Goal: Task Accomplishment & Management: Manage account settings

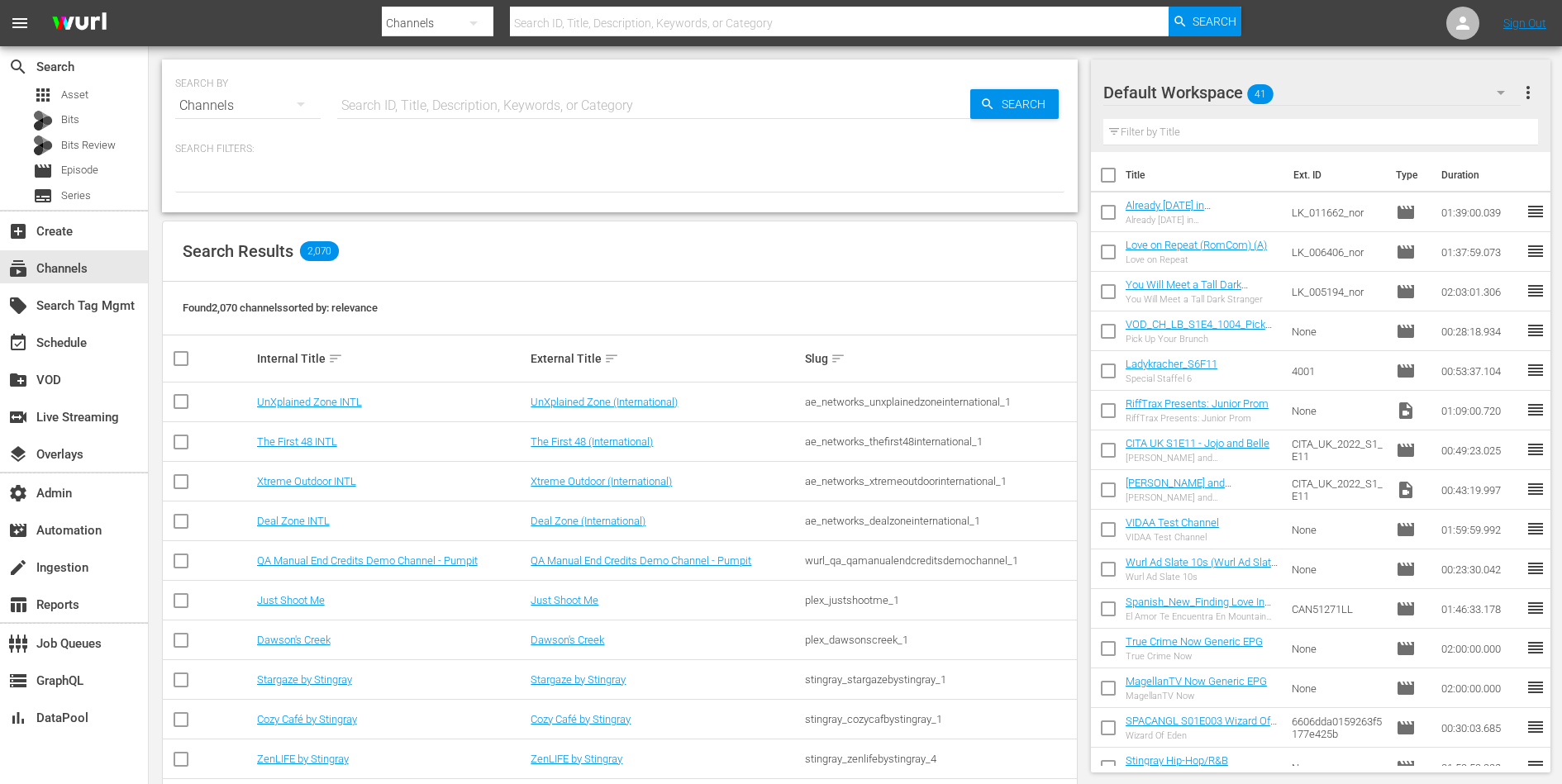
click at [675, 165] on div at bounding box center [620, 179] width 889 height 28
click at [55, 89] on div "apps Asset" at bounding box center [61, 95] width 56 height 23
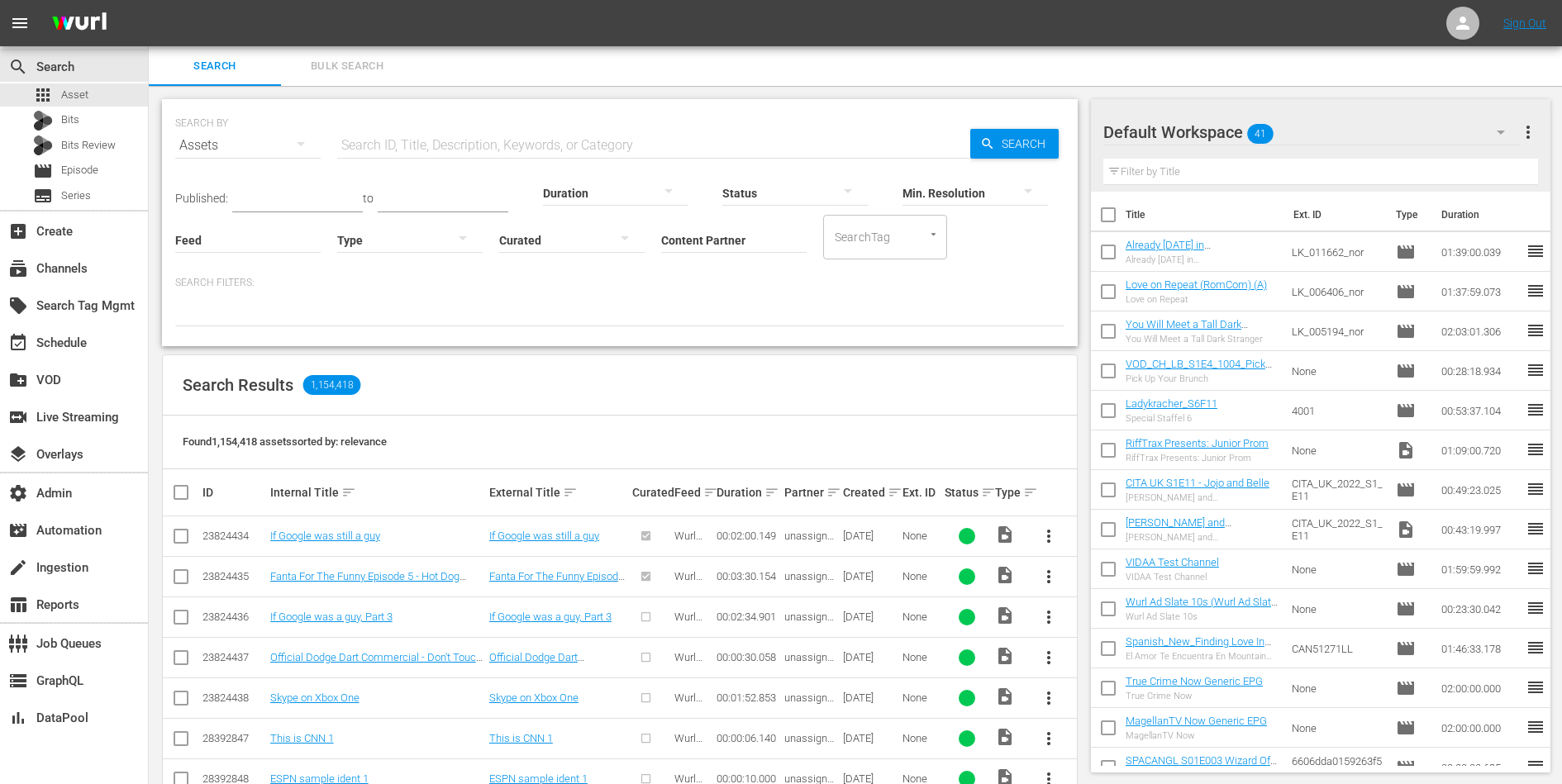
click at [701, 235] on input "Content Partner" at bounding box center [734, 241] width 145 height 60
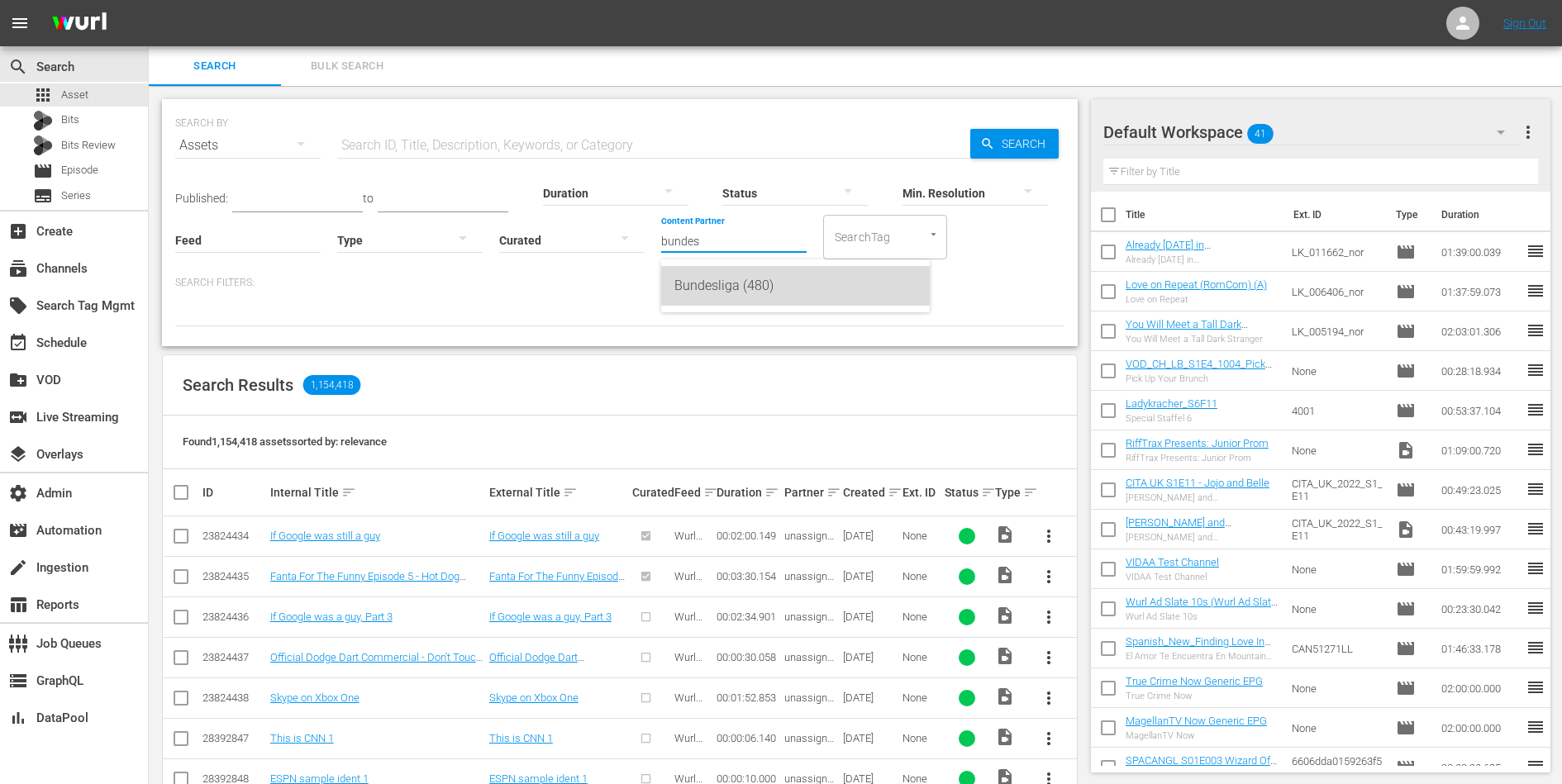
click at [692, 279] on div "Bundesliga (480)" at bounding box center [795, 286] width 242 height 40
type input "Bundesliga (480)"
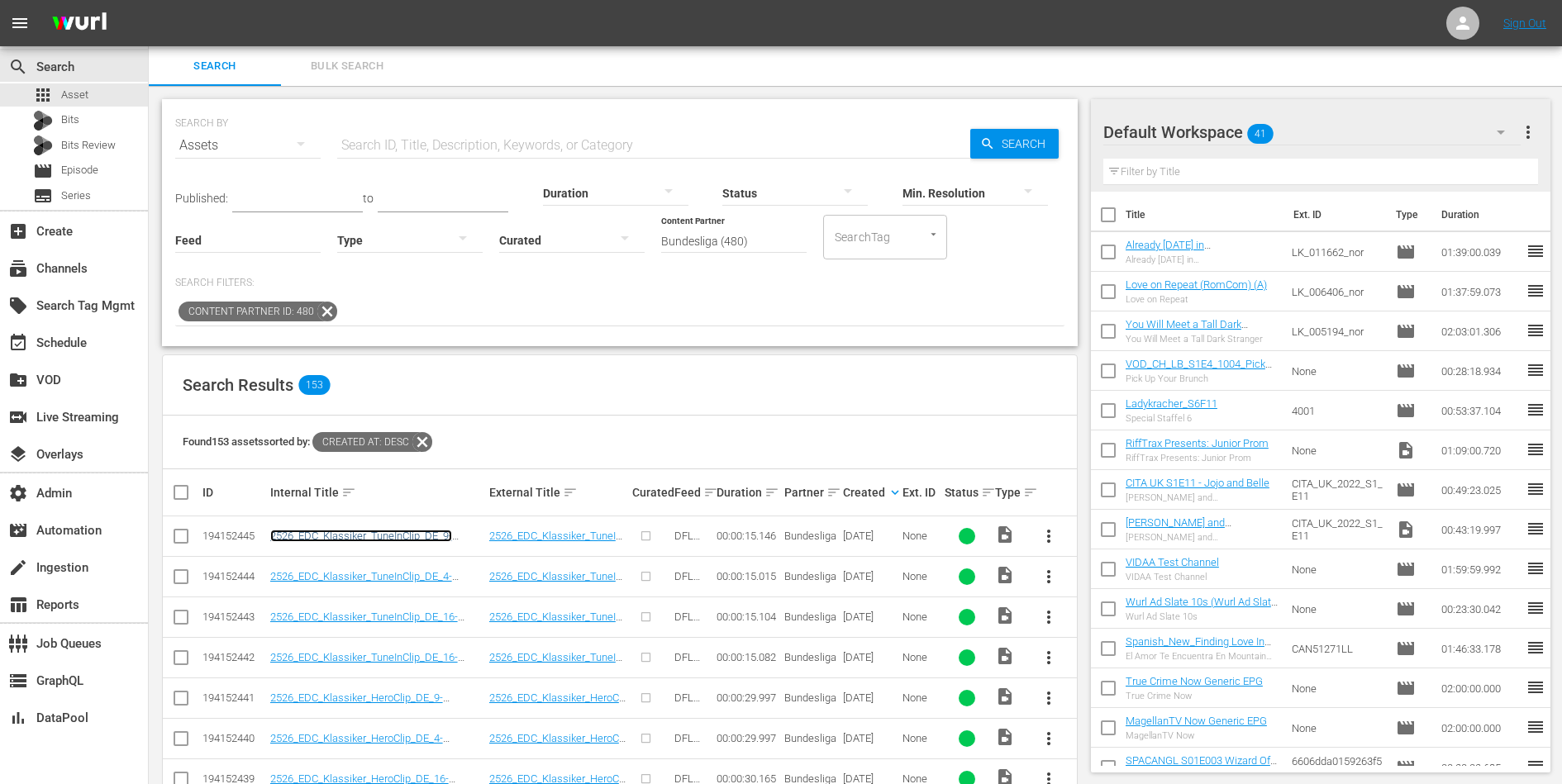
click at [377, 536] on link "2526_EDC_Klassiker_TuneInClip_DE_9-16_15s_2.0_H264_15Mbit" at bounding box center [361, 542] width 181 height 25
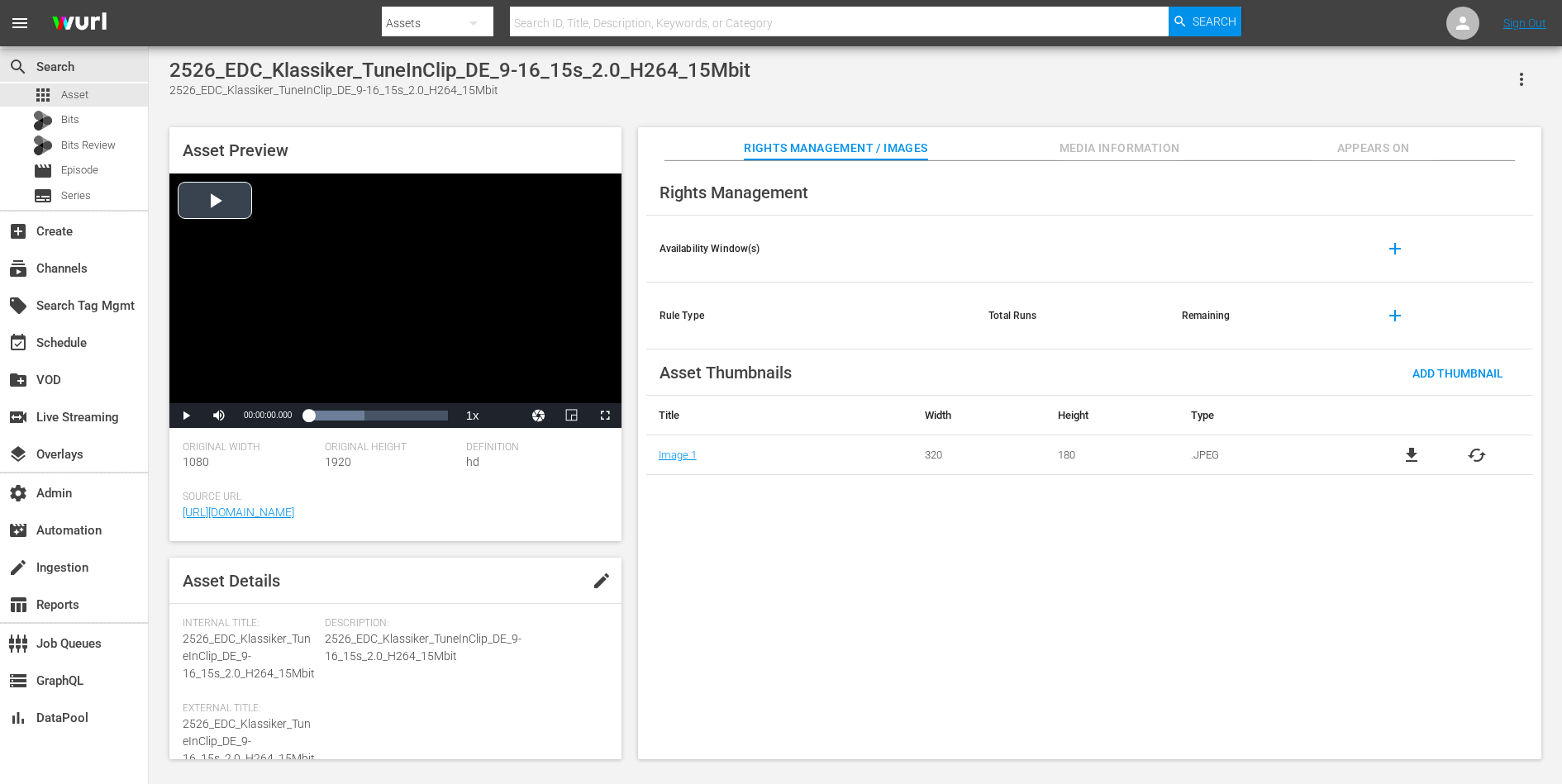
click at [330, 274] on div "Video Player" at bounding box center [395, 288] width 452 height 230
click at [333, 410] on div "Loaded : 100.00% 00:00:02.704 00:00:01.040" at bounding box center [377, 416] width 139 height 17
click at [383, 410] on div "00:00:08.113" at bounding box center [382, 416] width 1 height 17
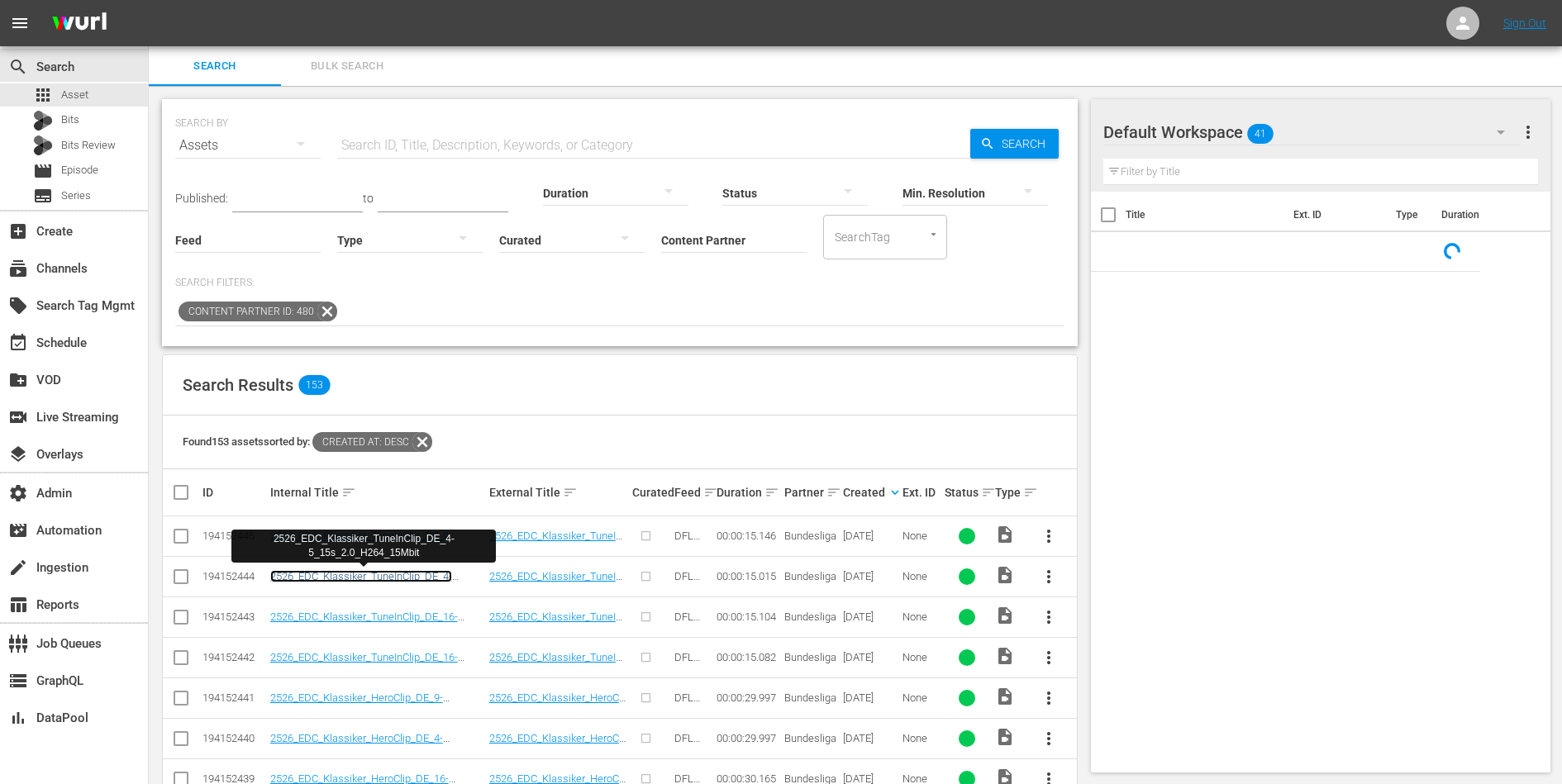
click at [391, 580] on link "2526_EDC_Klassiker_TuneInClip_DE_4-5_15s_2.0_H264_15Mbit" at bounding box center [361, 582] width 181 height 25
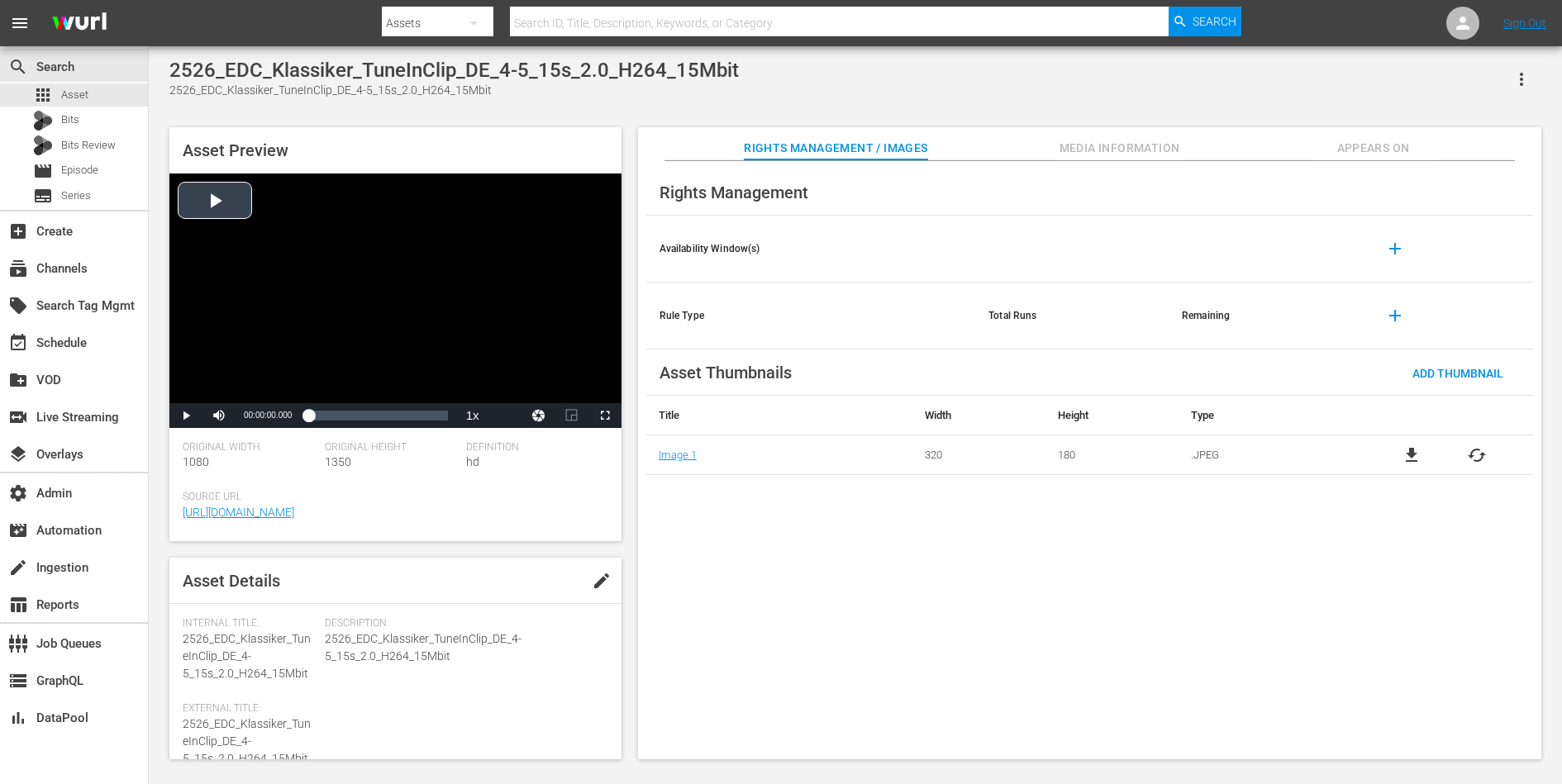
click at [396, 290] on div "Video Player" at bounding box center [395, 288] width 452 height 230
click at [385, 411] on div "Loaded : 78.57% 00:00:08.222 00:00:00.268" at bounding box center [377, 416] width 139 height 17
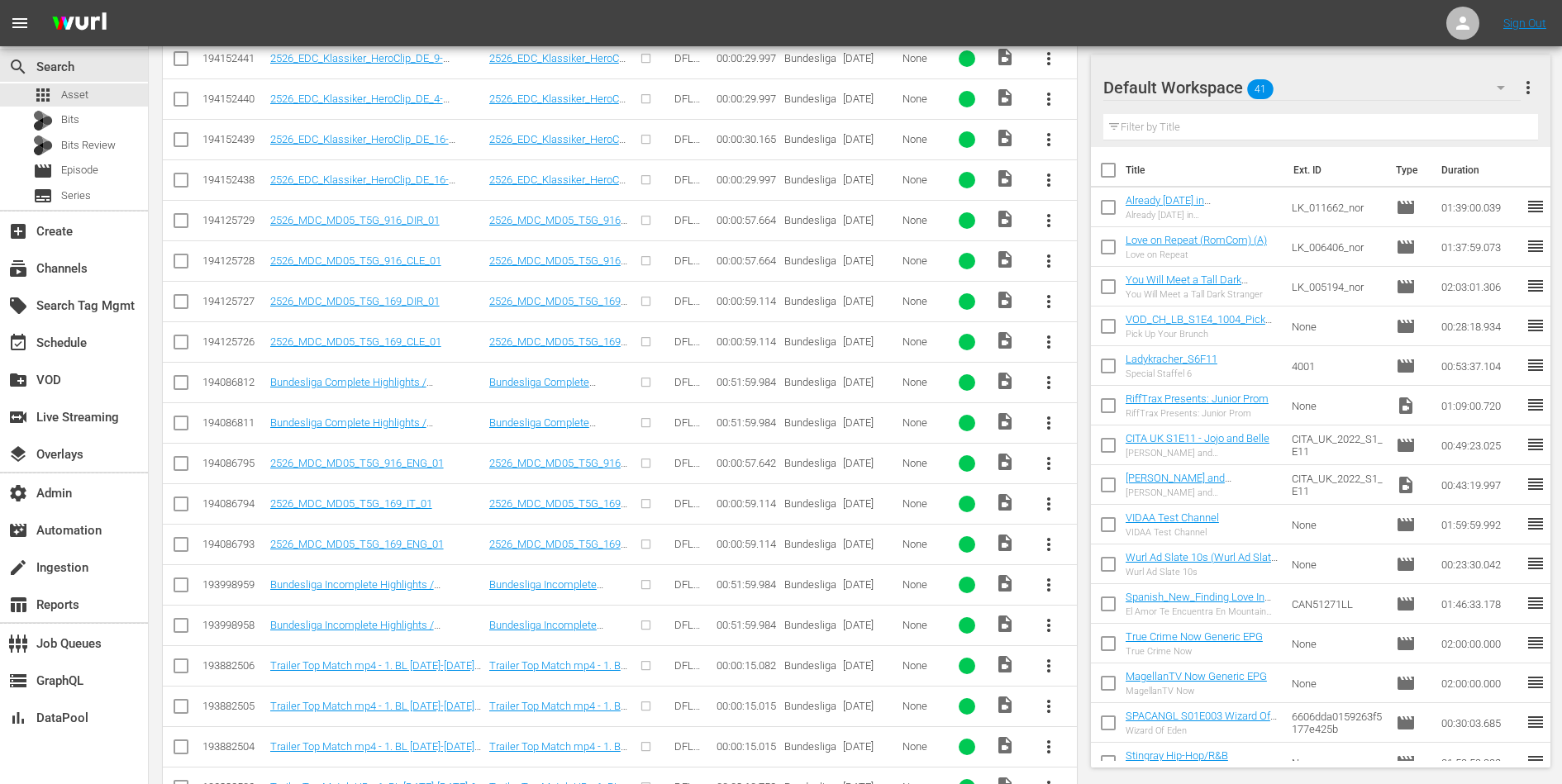
scroll to position [652, 0]
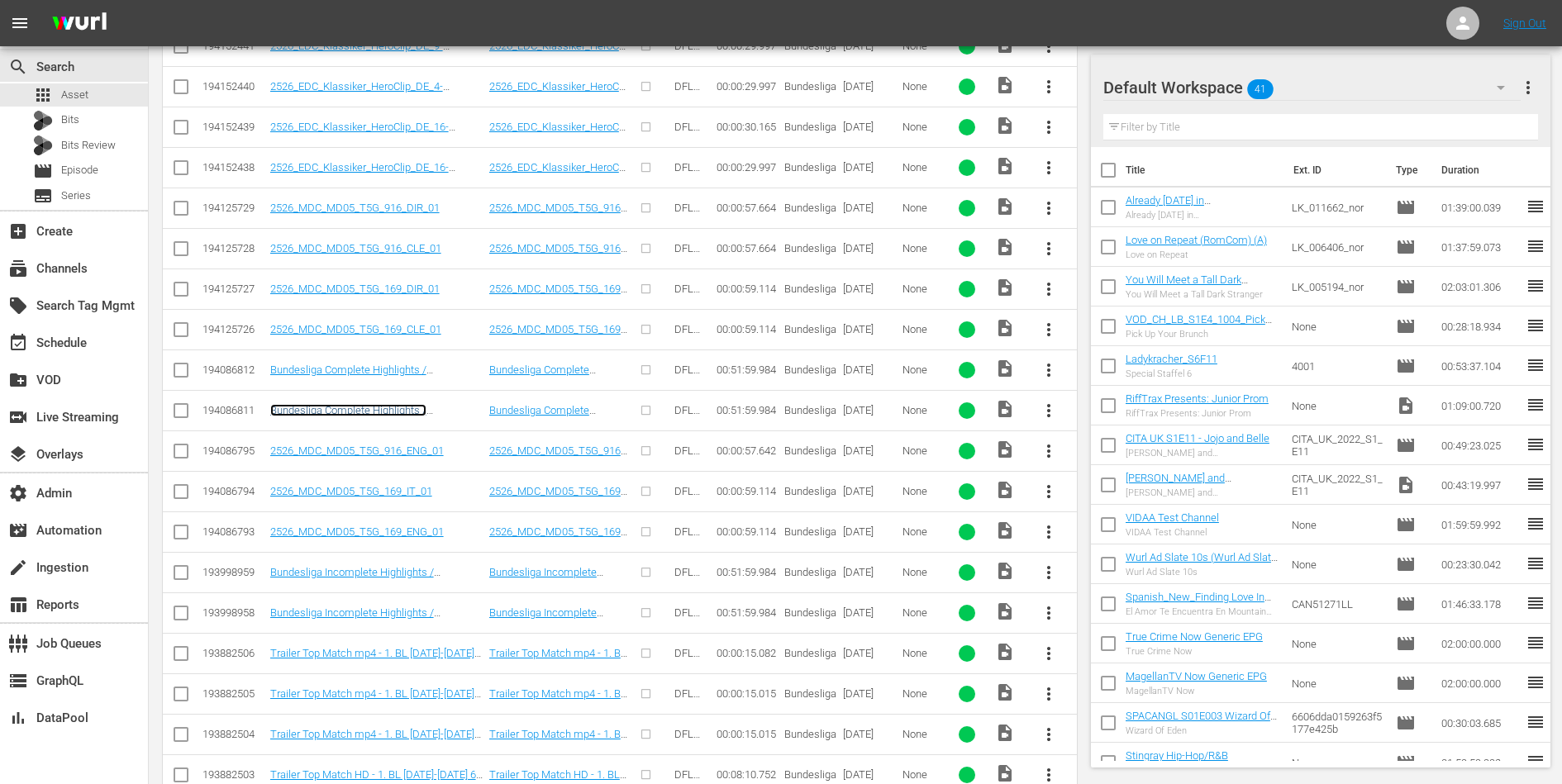
click at [359, 404] on link "Bundesliga Complete Highlights / Highlightshow II 5. Matchday [DATE]-[DATE] | C…" at bounding box center [373, 422] width 206 height 37
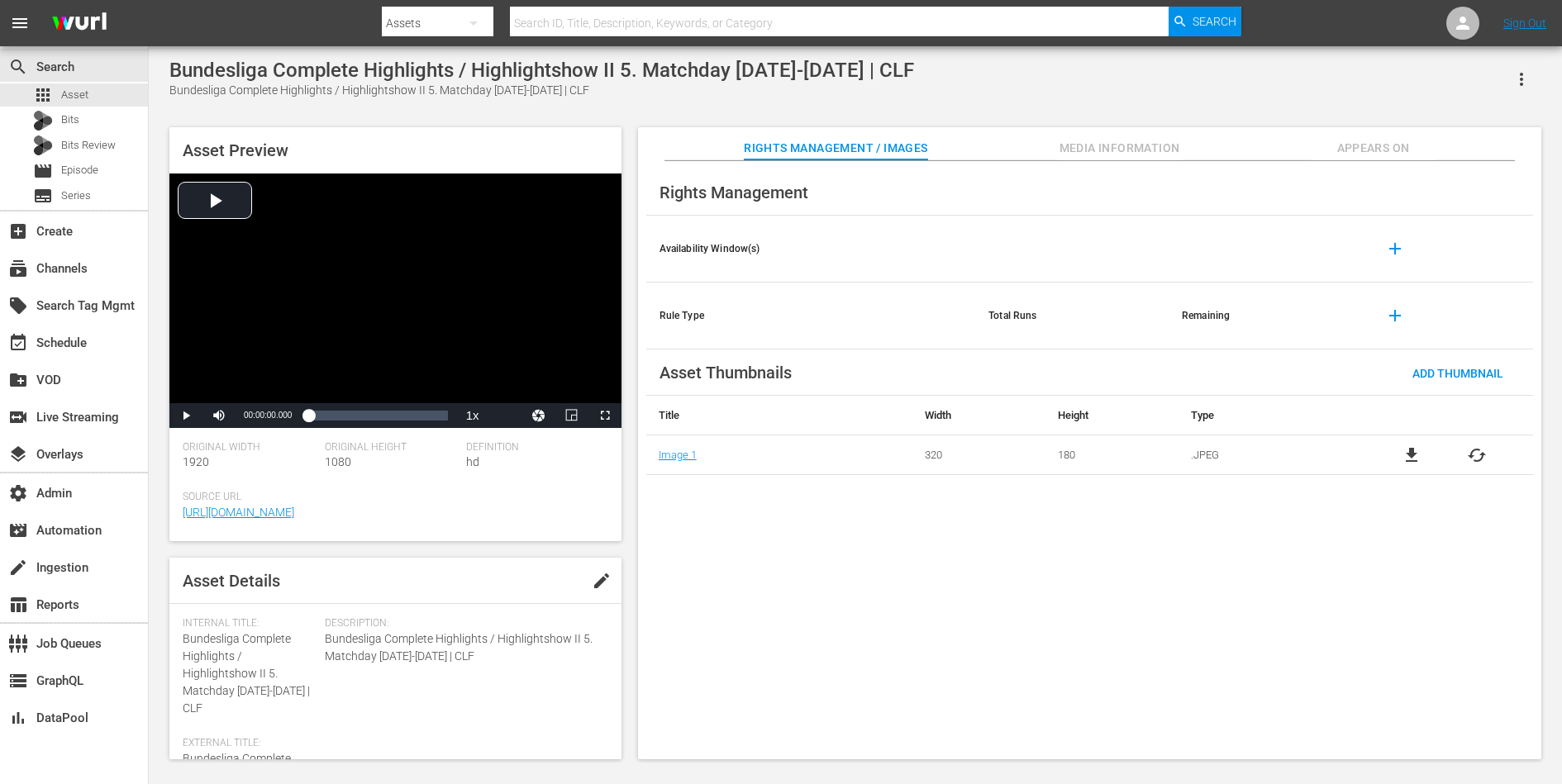
click at [1101, 159] on button "Media Information" at bounding box center [1119, 144] width 124 height 33
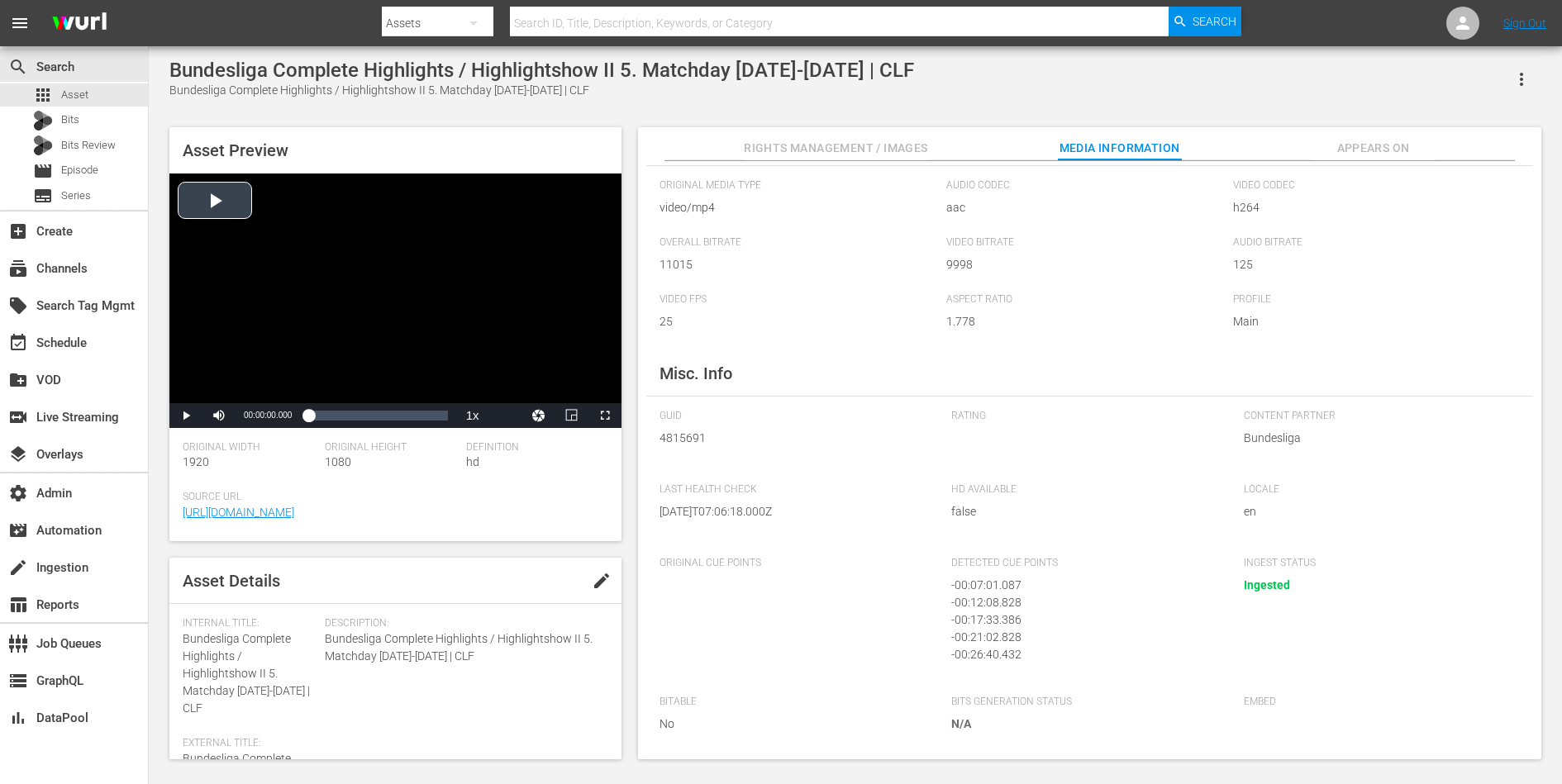
click at [381, 339] on div "Video Player" at bounding box center [395, 288] width 452 height 230
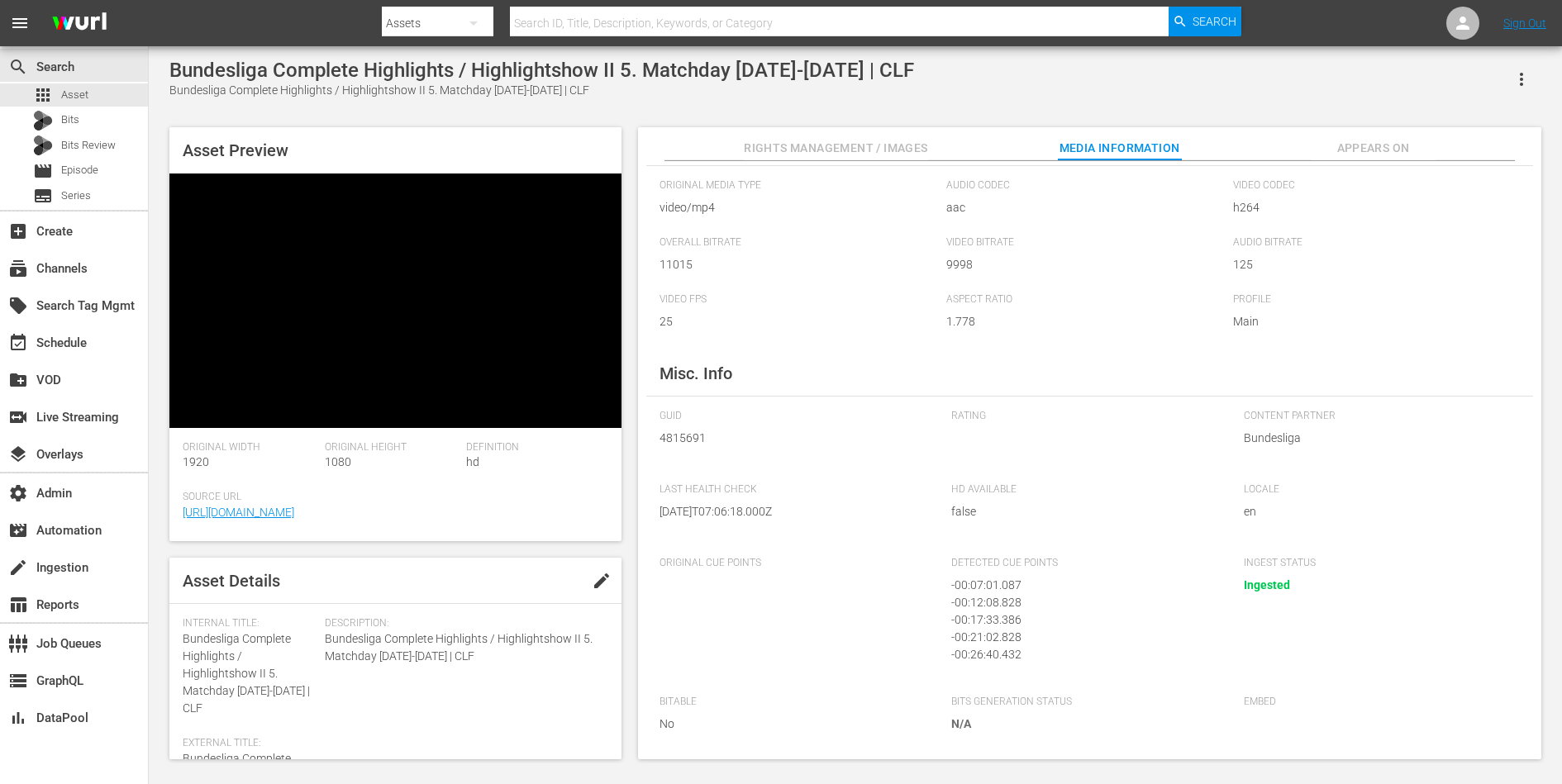
click at [1350, 152] on span "Appears On" at bounding box center [1373, 148] width 124 height 20
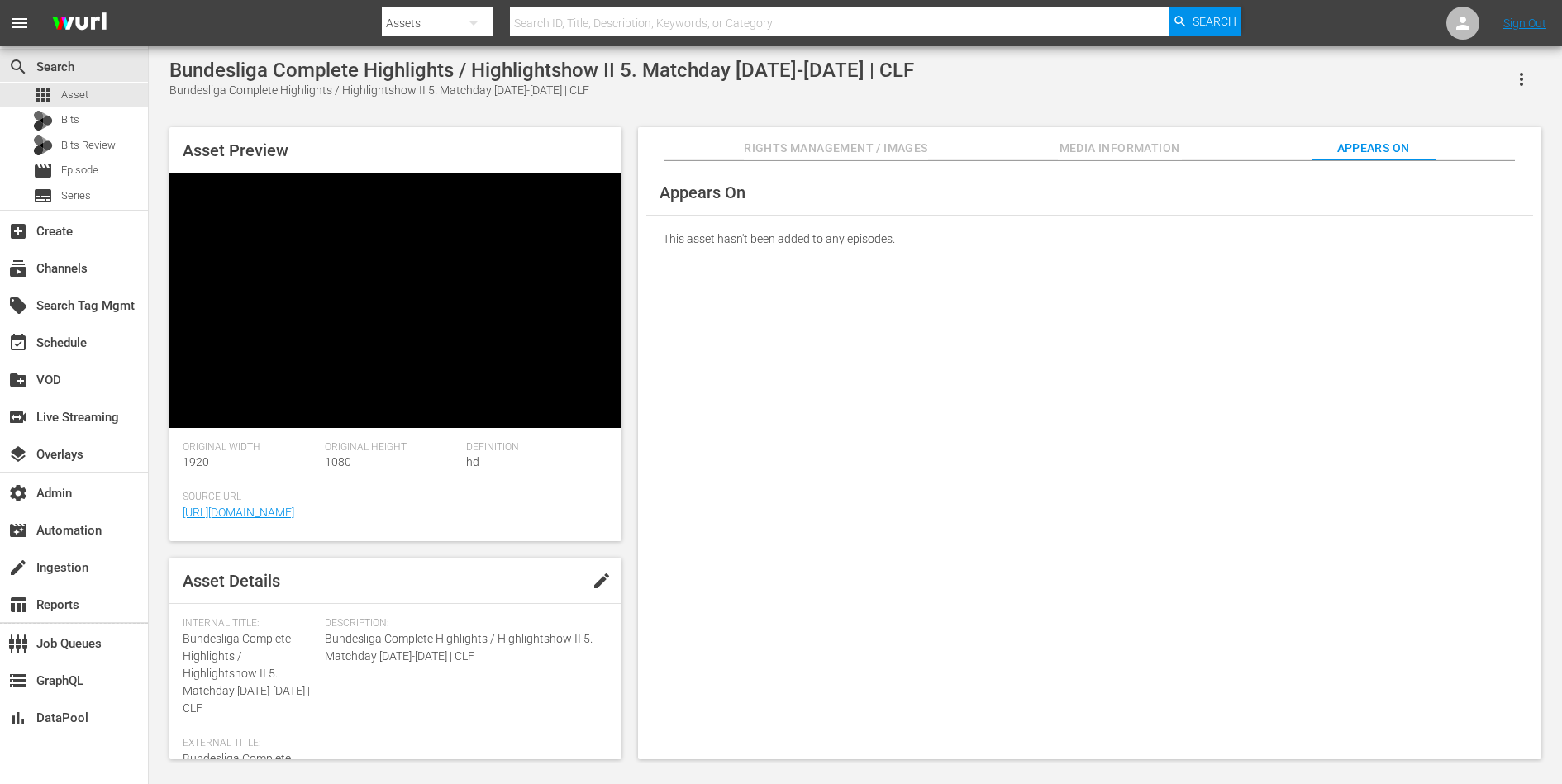
click at [1130, 159] on button "Media Information" at bounding box center [1119, 144] width 124 height 33
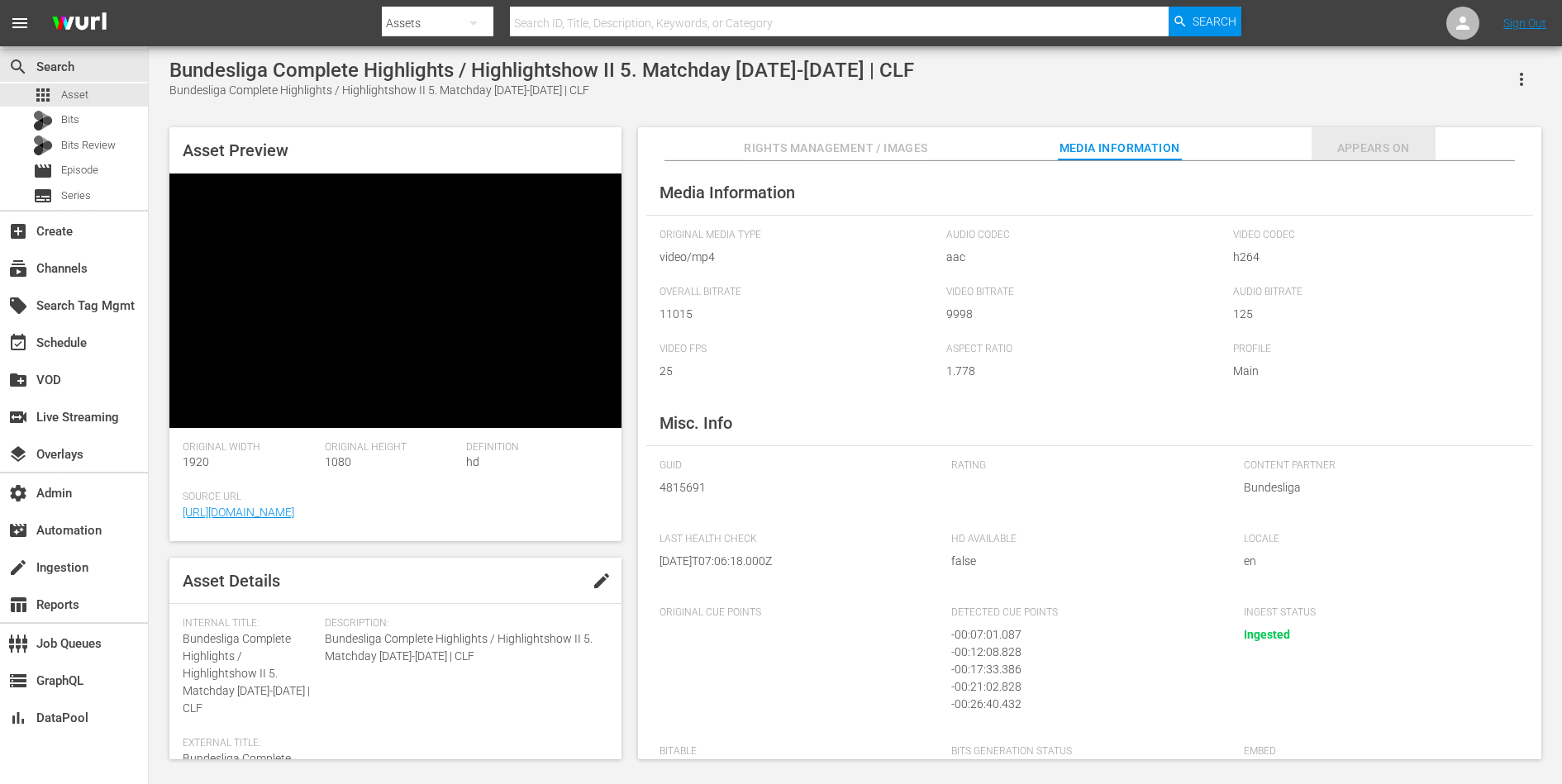
click at [1368, 155] on span "Appears On" at bounding box center [1373, 148] width 124 height 20
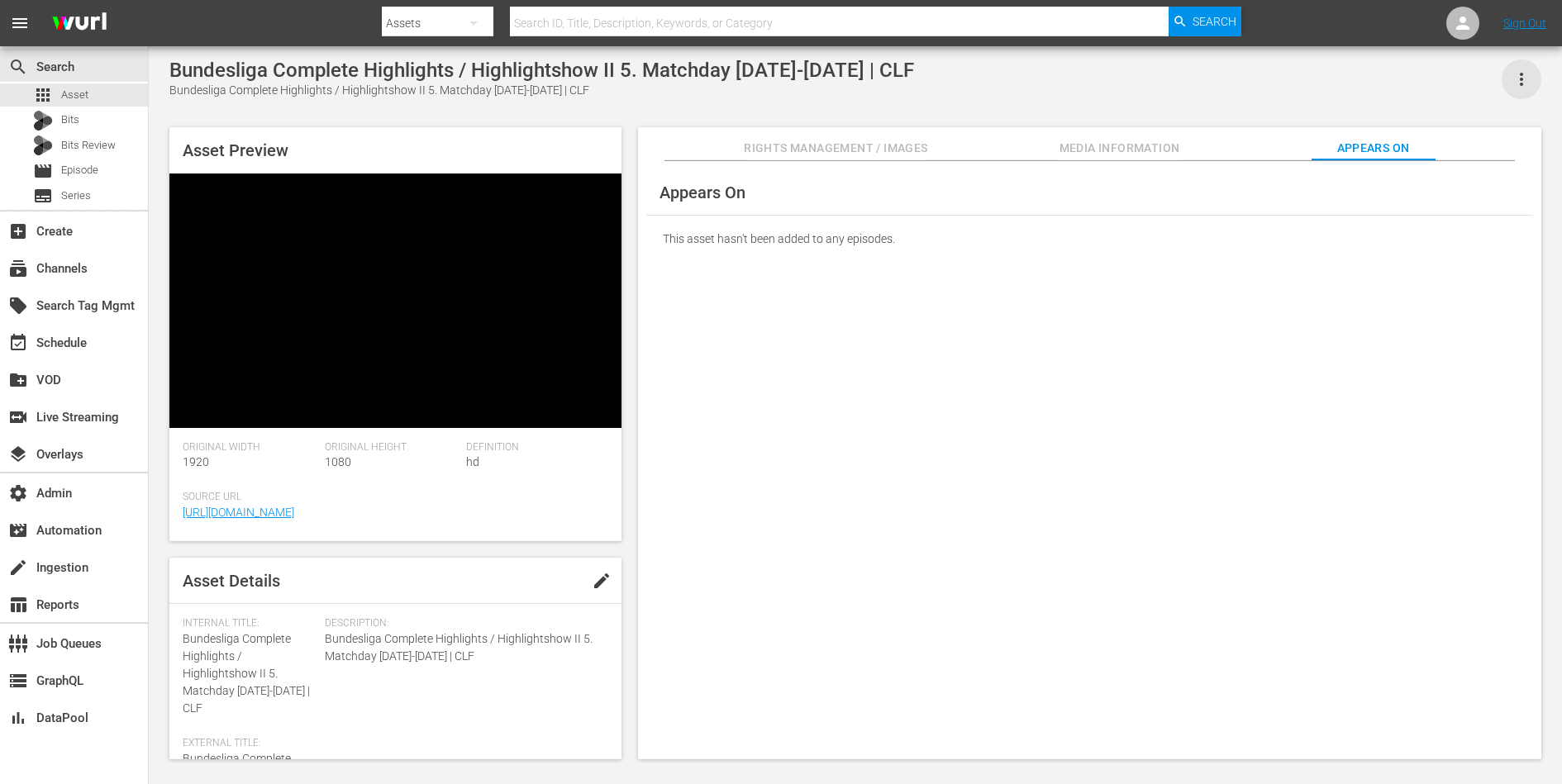
click at [1527, 85] on icon "button" at bounding box center [1521, 79] width 20 height 20
click at [1220, 456] on div "Appears On This asset hasn't been added to any episodes." at bounding box center [1089, 460] width 903 height 599
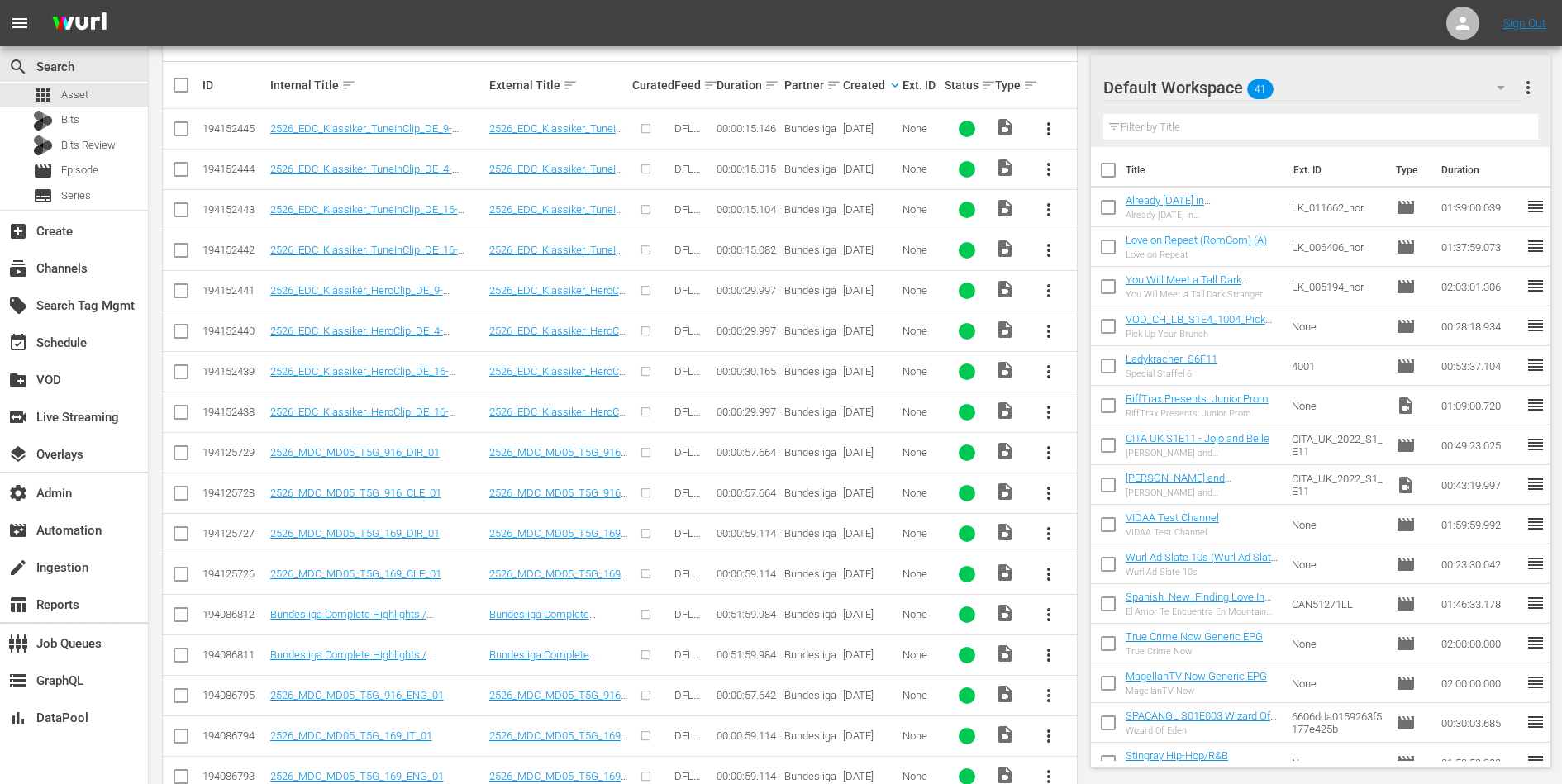
scroll to position [570, 0]
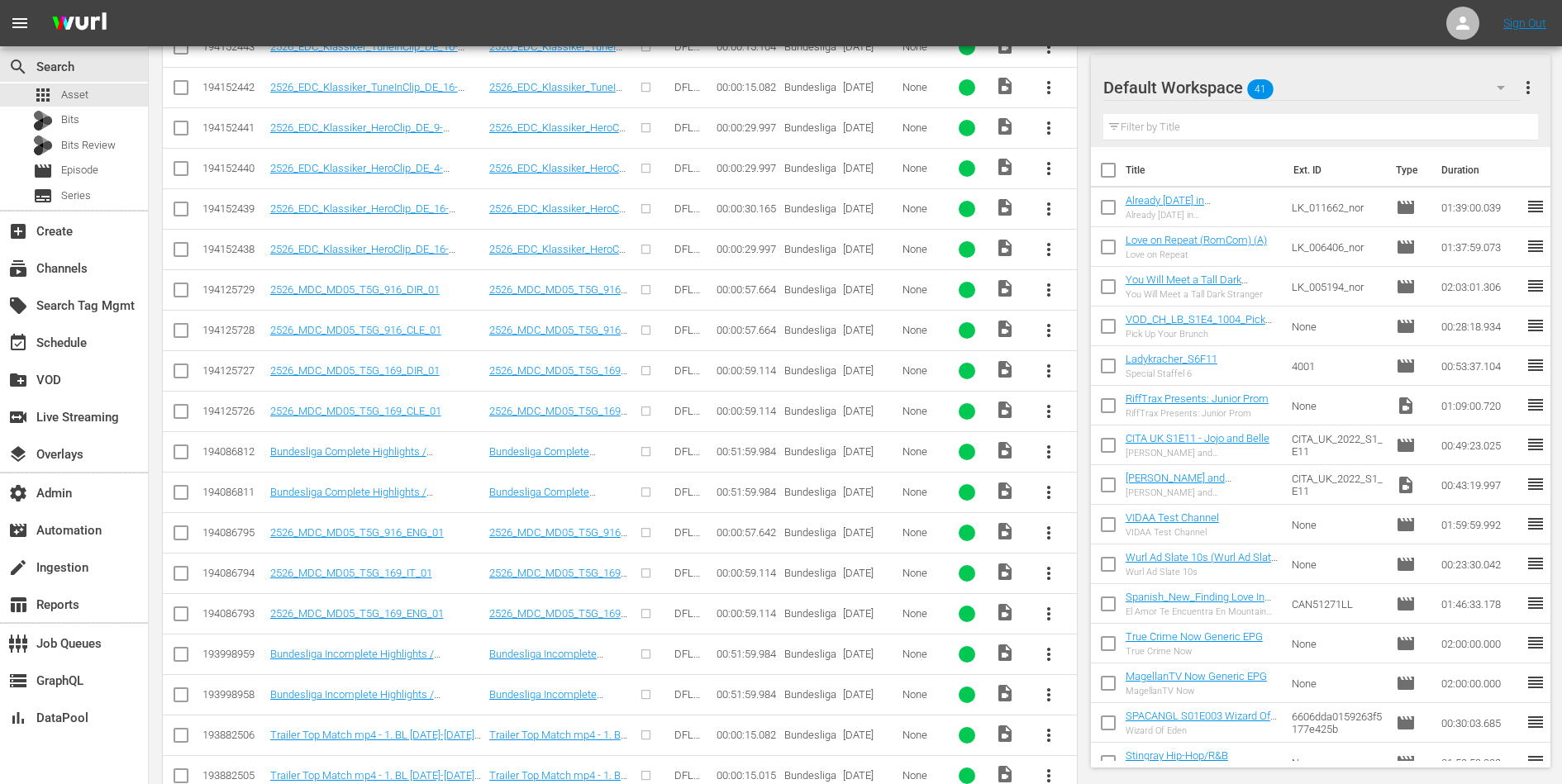
click at [1051, 455] on span "more_vert" at bounding box center [1048, 451] width 20 height 20
click at [1100, 587] on div "Episode" at bounding box center [1138, 572] width 113 height 40
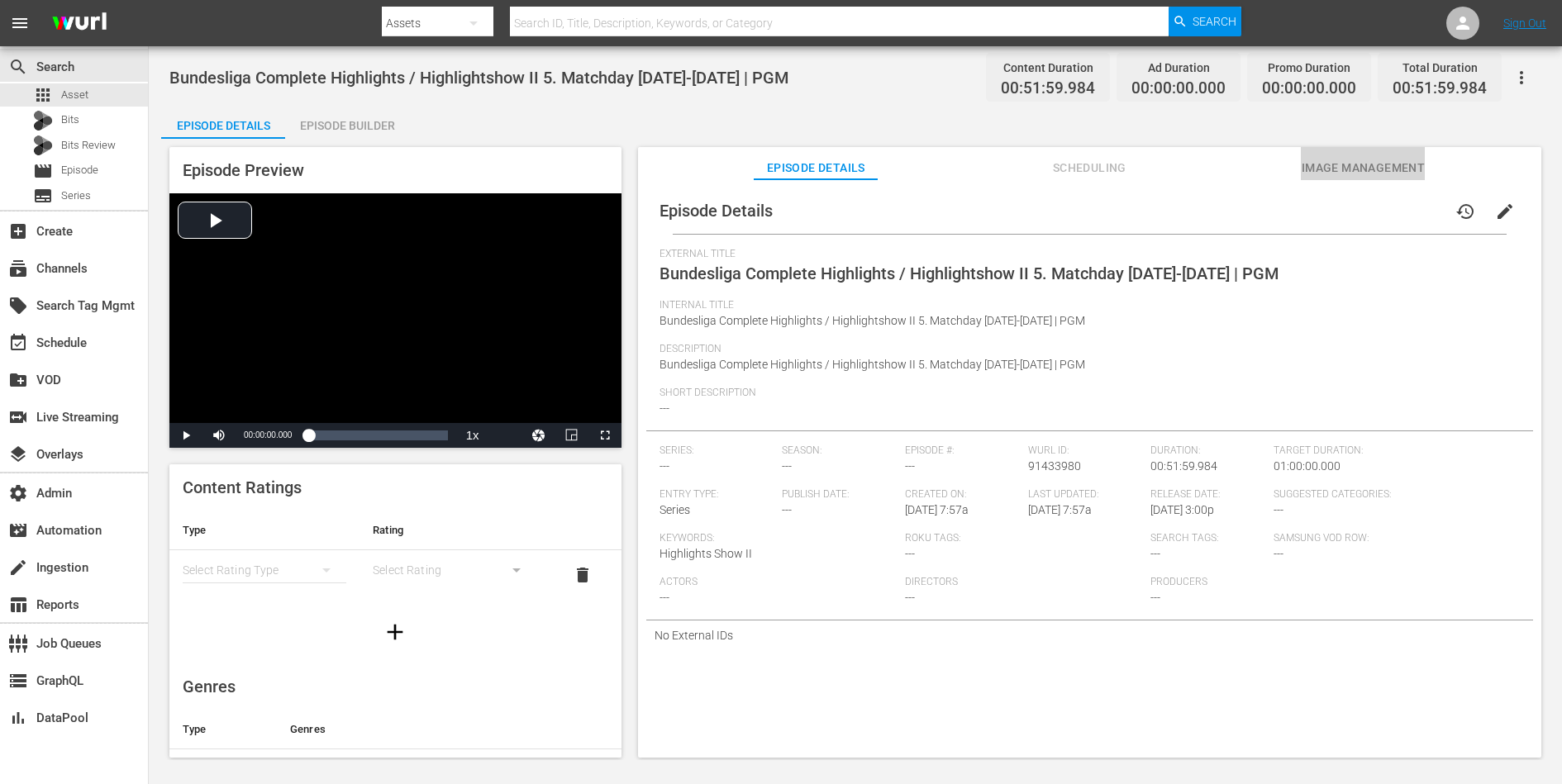
click at [1320, 158] on span "Image Management" at bounding box center [1362, 168] width 124 height 20
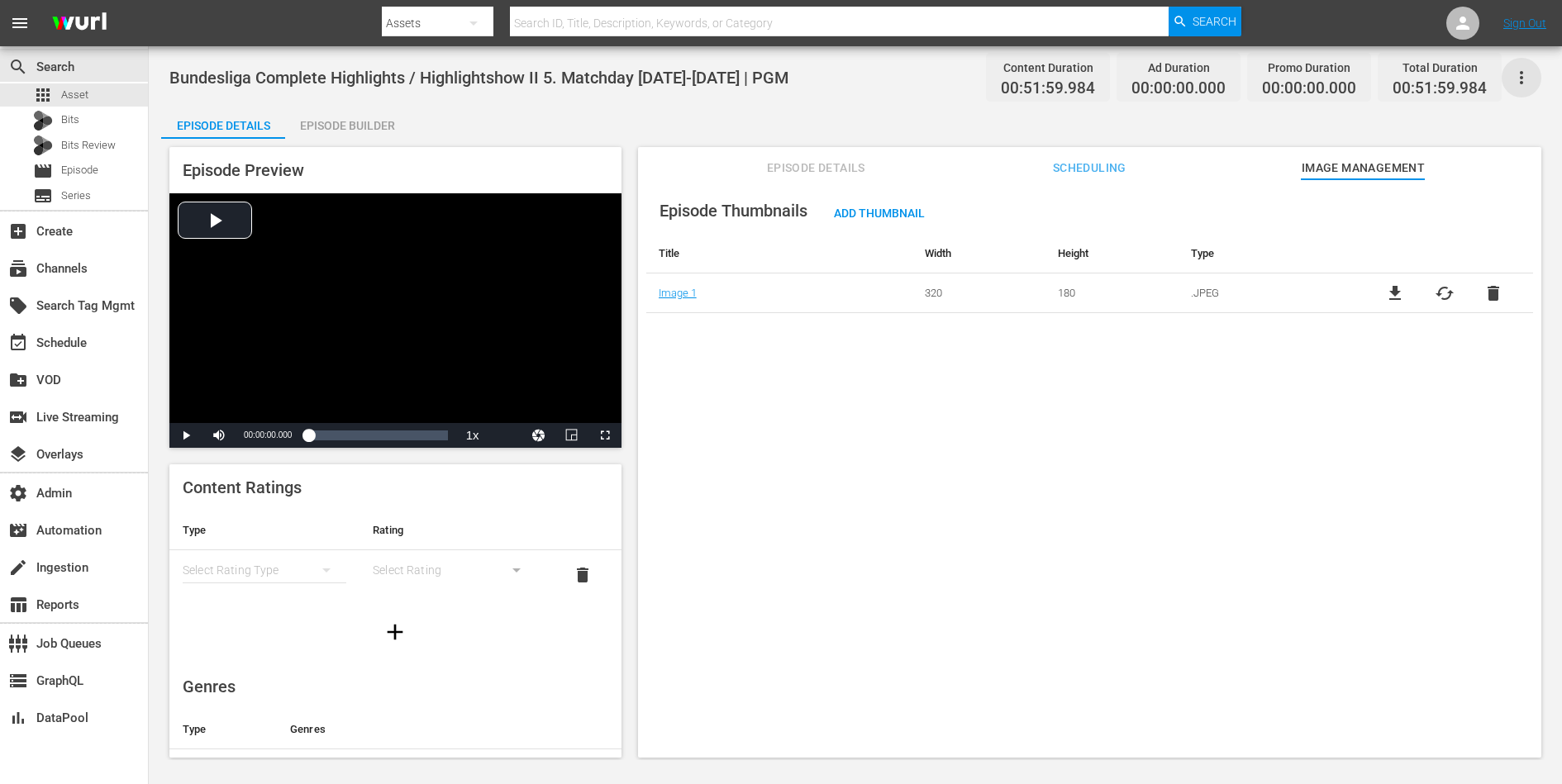
click at [1523, 72] on icon "button" at bounding box center [1522, 77] width 4 height 13
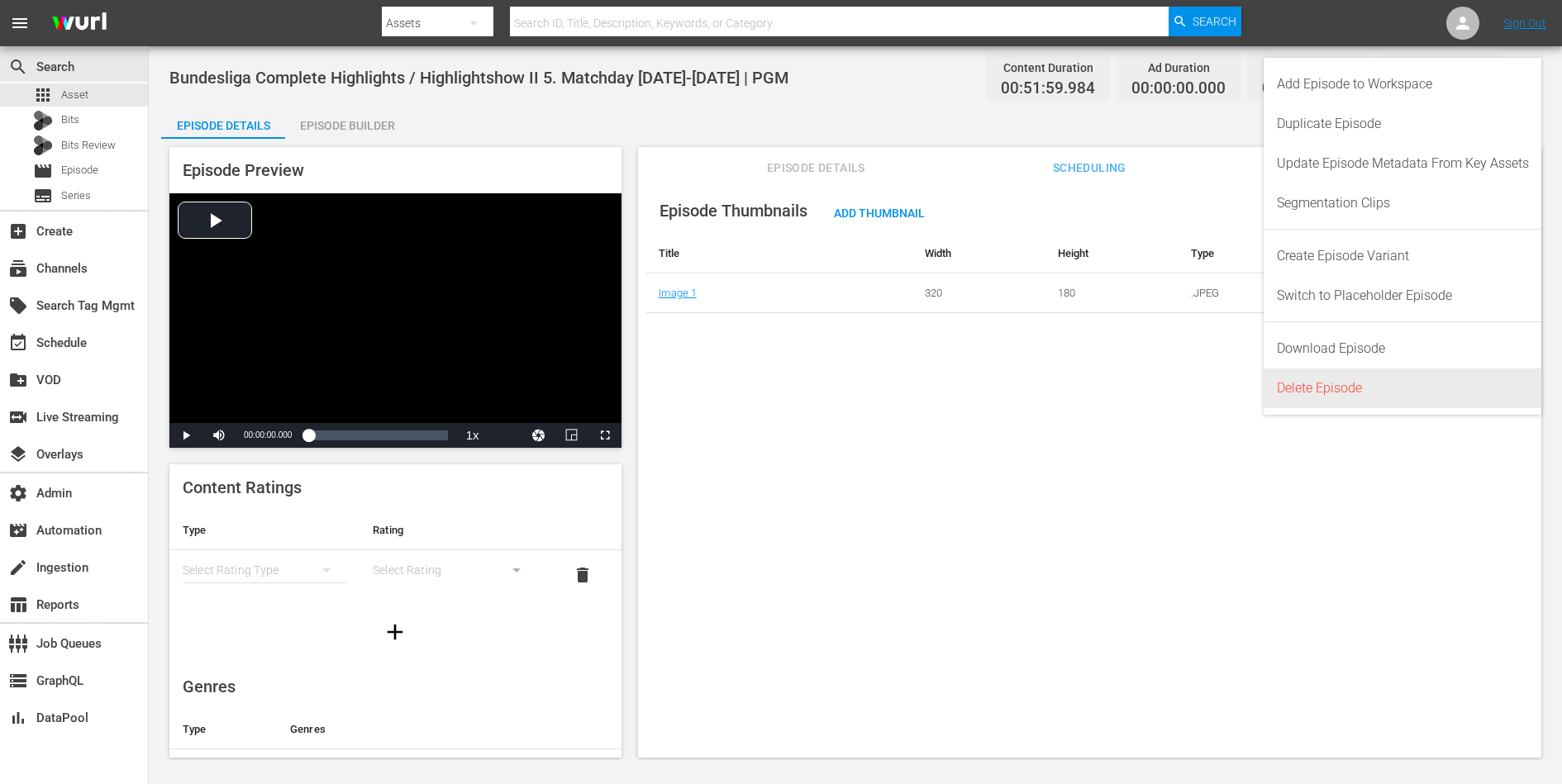
click at [1357, 394] on div "Delete Episode" at bounding box center [1403, 388] width 252 height 40
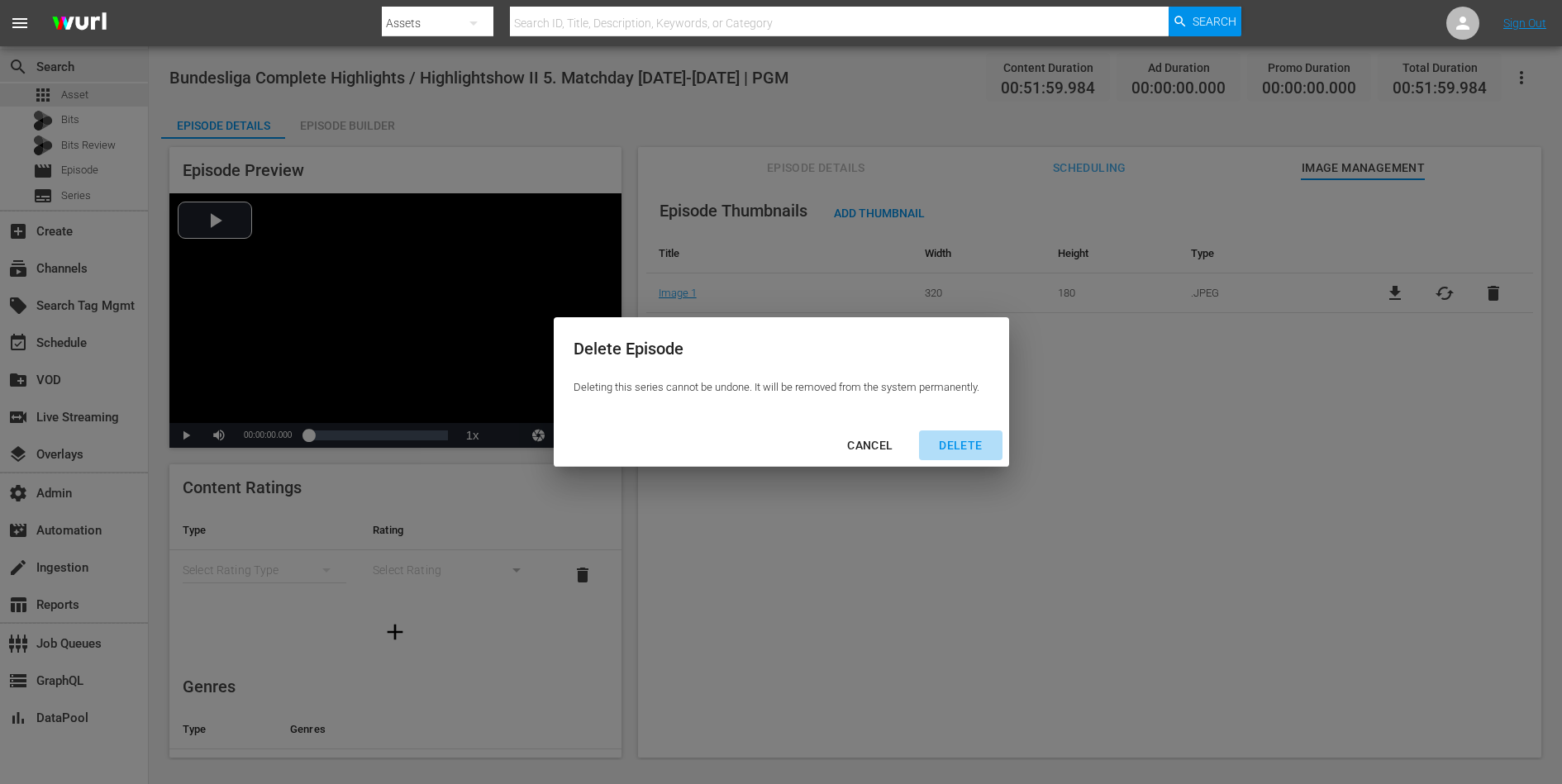
click at [964, 446] on div "DELETE" at bounding box center [960, 445] width 70 height 20
